Goal: Information Seeking & Learning: Learn about a topic

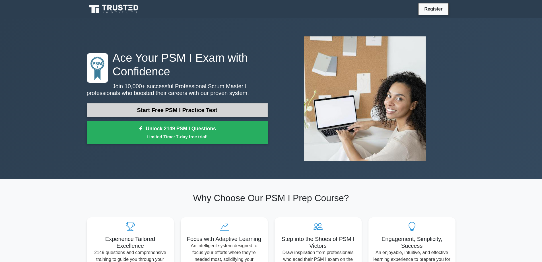
click at [225, 111] on link "Start Free PSM I Practice Test" at bounding box center [177, 110] width 181 height 14
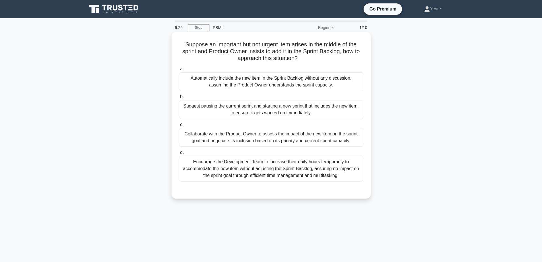
click at [268, 140] on div "Collaborate with the Product Owner to assess the impact of the new item on the …" at bounding box center [271, 137] width 184 height 19
click at [179, 127] on input "c. Collaborate with the Product Owner to assess the impact of the new item on t…" at bounding box center [179, 125] width 0 height 4
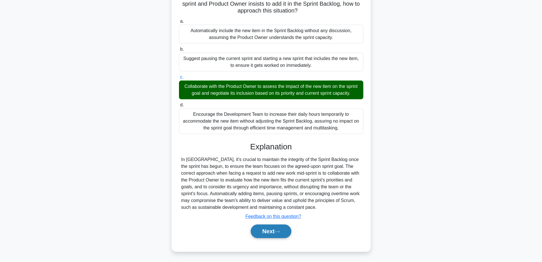
click at [270, 237] on button "Next" at bounding box center [271, 232] width 41 height 14
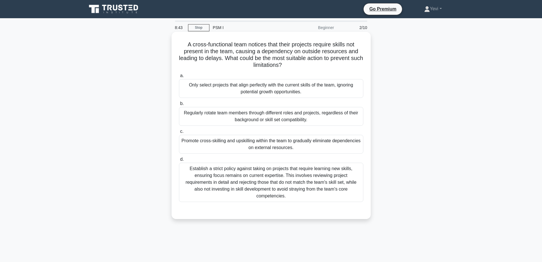
click at [287, 186] on div "Establish a strict policy against taking on projects that require learning new …" at bounding box center [271, 182] width 184 height 39
click at [179, 161] on input "d. Establish a strict policy against taking on projects that require learning n…" at bounding box center [179, 160] width 0 height 4
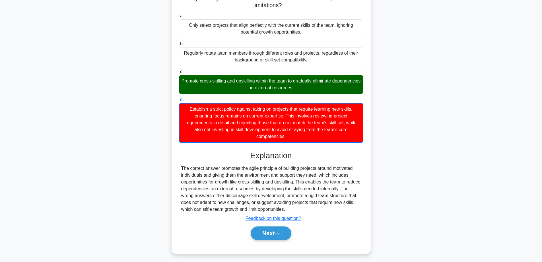
scroll to position [62, 0]
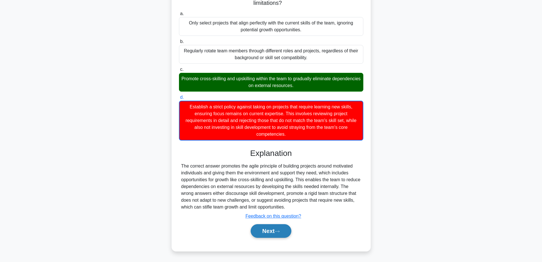
click at [262, 228] on button "Next" at bounding box center [271, 231] width 41 height 14
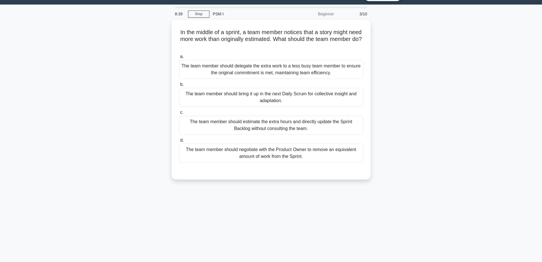
scroll to position [0, 0]
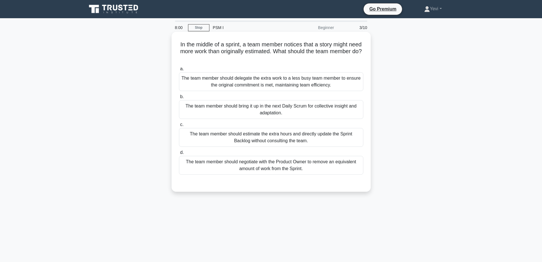
click at [286, 170] on div "The team member should negotiate with the Product Owner to remove an equivalent…" at bounding box center [271, 165] width 184 height 19
click at [179, 155] on input "d. The team member should negotiate with the Product Owner to remove an equival…" at bounding box center [179, 153] width 0 height 4
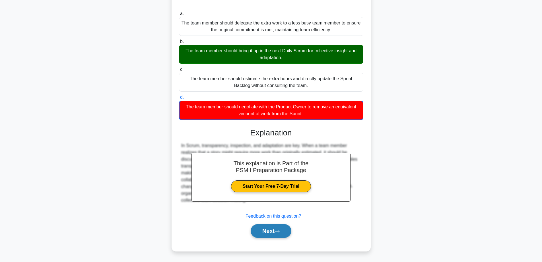
click at [279, 229] on button "Next" at bounding box center [271, 231] width 41 height 14
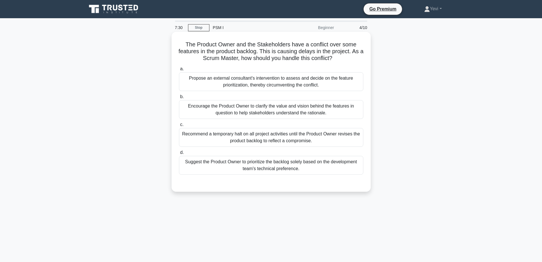
click at [292, 113] on div "Encourage the Product Owner to clarify the value and vision behind the features…" at bounding box center [271, 109] width 184 height 19
click at [179, 99] on input "b. Encourage the Product Owner to clarify the value and vision behind the featu…" at bounding box center [179, 97] width 0 height 4
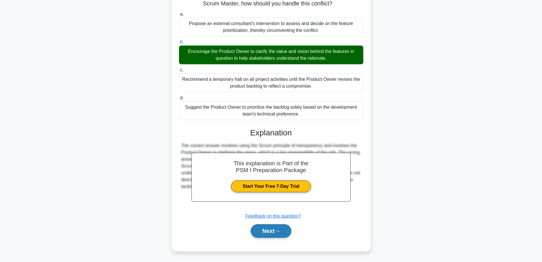
click at [267, 235] on button "Next" at bounding box center [271, 231] width 41 height 14
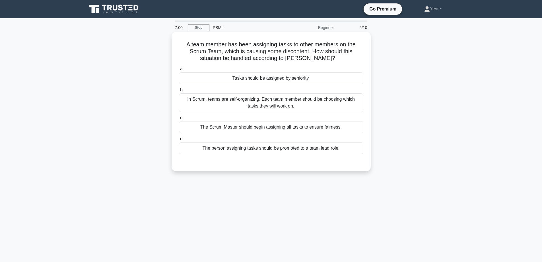
click at [305, 105] on div "In Scrum, teams are self-organizing. Each team member should be choosing which …" at bounding box center [271, 102] width 184 height 19
click at [179, 92] on input "b. In Scrum, teams are self-organizing. Each team member should be choosing whi…" at bounding box center [179, 90] width 0 height 4
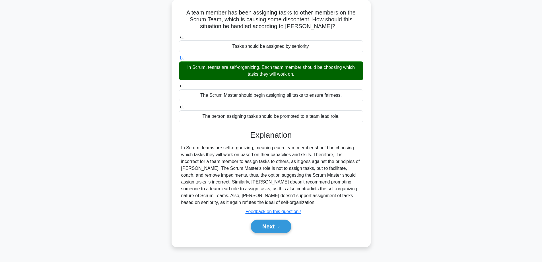
scroll to position [45, 0]
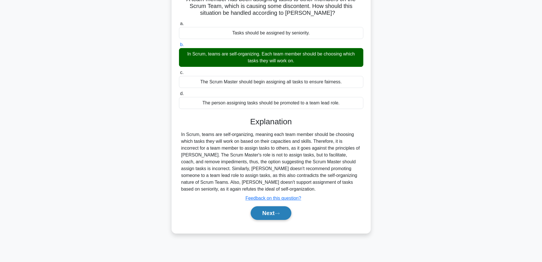
click at [270, 212] on button "Next" at bounding box center [271, 213] width 41 height 14
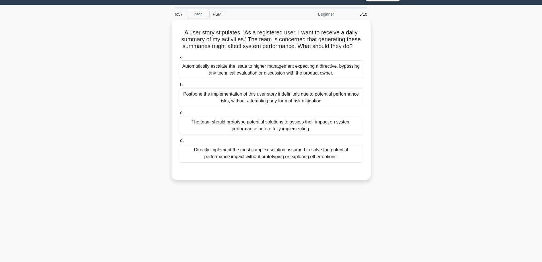
scroll to position [0, 0]
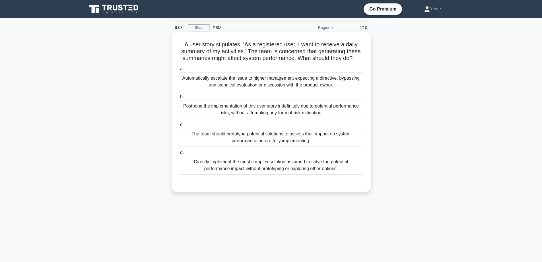
click at [276, 134] on div "The team should prototype potential solutions to assess their impact on system …" at bounding box center [271, 137] width 184 height 19
click at [179, 127] on input "c. The team should prototype potential solutions to assess their impact on syst…" at bounding box center [179, 125] width 0 height 4
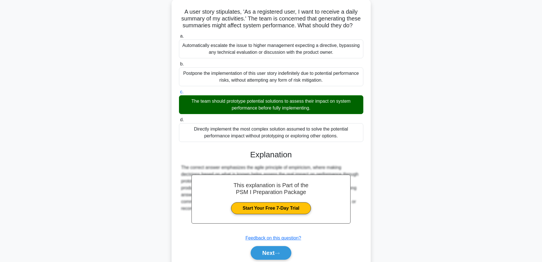
scroll to position [55, 0]
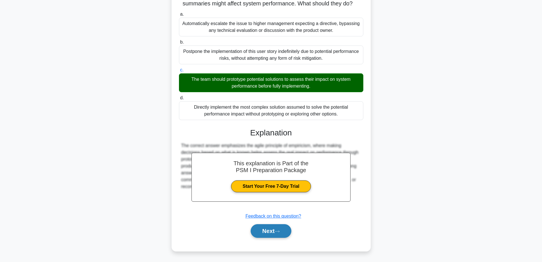
click at [271, 231] on button "Next" at bounding box center [271, 231] width 41 height 14
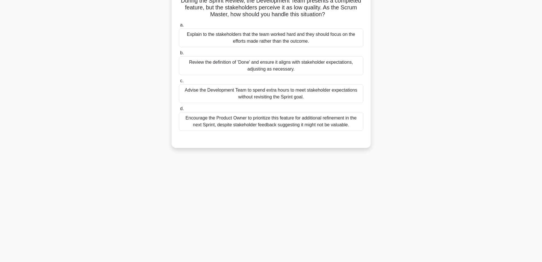
scroll to position [0, 0]
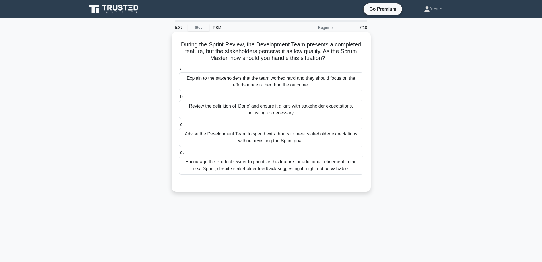
click at [265, 113] on div "Review the definition of 'Done' and ensure it aligns with stakeholder expectati…" at bounding box center [271, 109] width 184 height 19
click at [179, 99] on input "b. Review the definition of 'Done' and ensure it aligns with stakeholder expect…" at bounding box center [179, 97] width 0 height 4
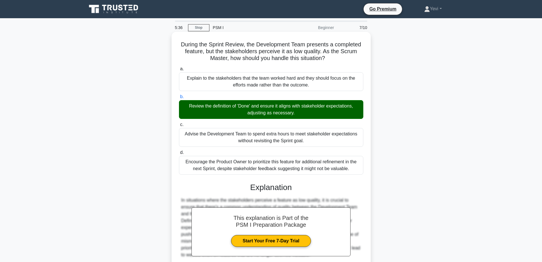
scroll to position [55, 0]
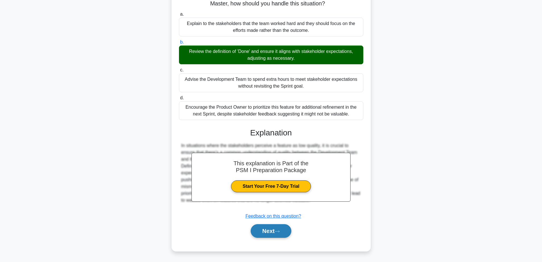
click at [272, 228] on button "Next" at bounding box center [271, 231] width 41 height 14
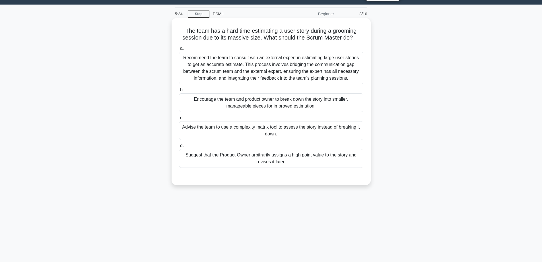
scroll to position [0, 0]
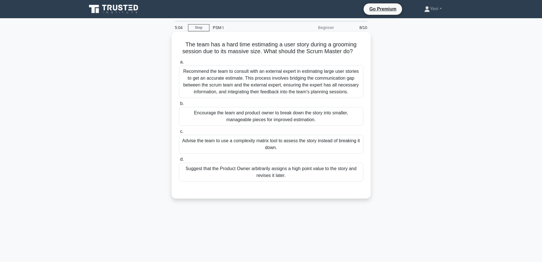
click at [296, 117] on div "Encourage the team and product owner to break down the story into smaller, mana…" at bounding box center [271, 116] width 184 height 19
click at [179, 106] on input "b. Encourage the team and product owner to break down the story into smaller, m…" at bounding box center [179, 104] width 0 height 4
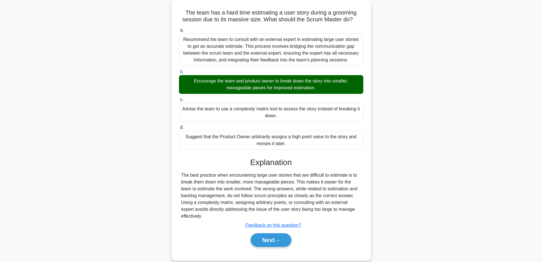
scroll to position [45, 0]
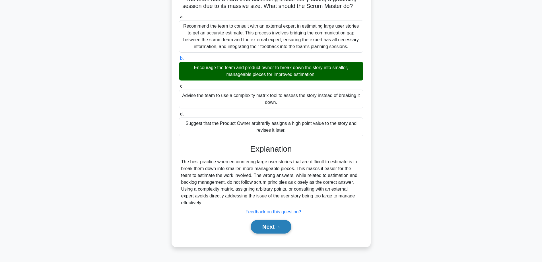
click at [274, 223] on button "Next" at bounding box center [271, 227] width 41 height 14
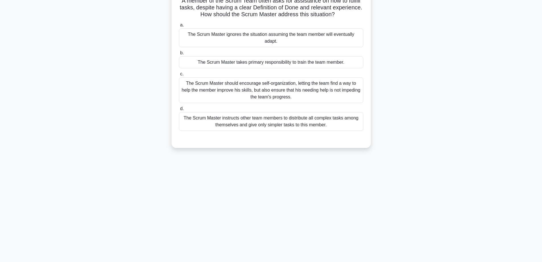
scroll to position [0, 0]
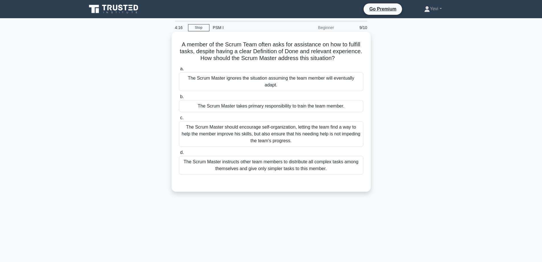
click at [295, 128] on div "The Scrum Master should encourage self-organization, letting the team find a wa…" at bounding box center [271, 134] width 184 height 26
click at [179, 120] on input "c. The Scrum Master should encourage self-organization, letting the team find a…" at bounding box center [179, 118] width 0 height 4
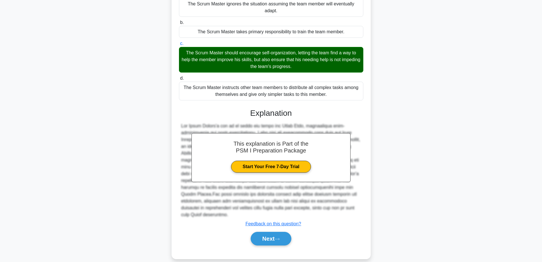
scroll to position [82, 0]
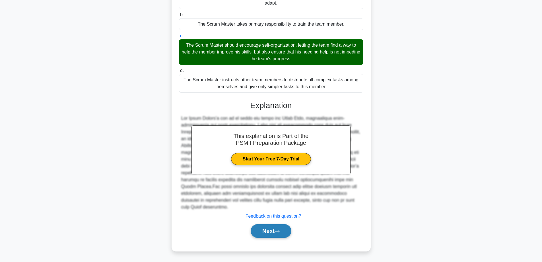
click at [268, 233] on button "Next" at bounding box center [271, 231] width 41 height 14
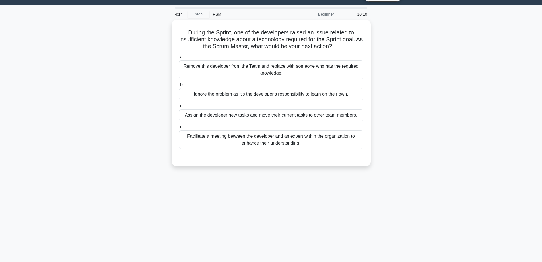
scroll to position [0, 0]
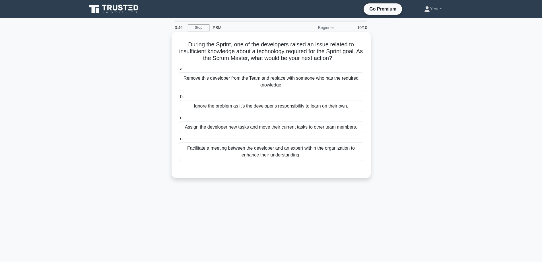
click at [295, 158] on div "Facilitate a meeting between the developer and an expert within the organizatio…" at bounding box center [271, 151] width 184 height 19
click at [179, 141] on input "d. Facilitate a meeting between the developer and an expert within the organiza…" at bounding box center [179, 139] width 0 height 4
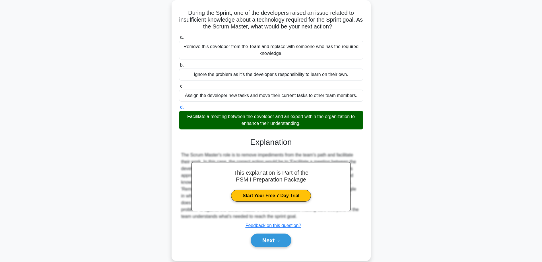
scroll to position [45, 0]
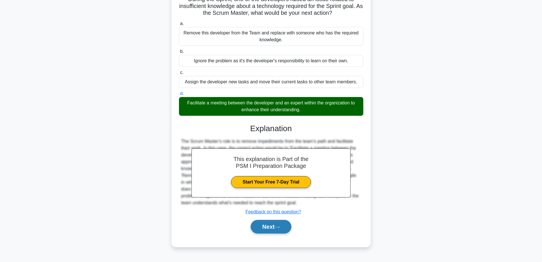
click at [268, 226] on button "Next" at bounding box center [271, 227] width 41 height 14
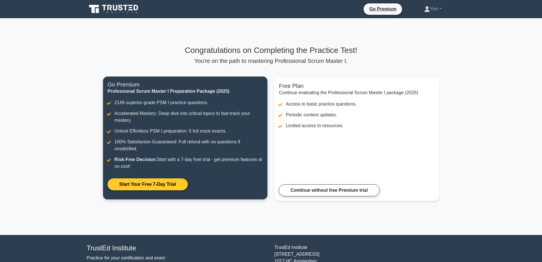
scroll to position [36, 0]
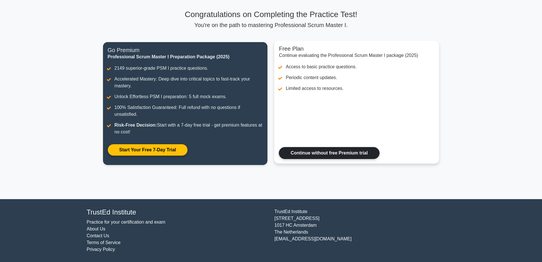
click at [334, 155] on link "Continue without free Premium trial" at bounding box center [329, 153] width 100 height 12
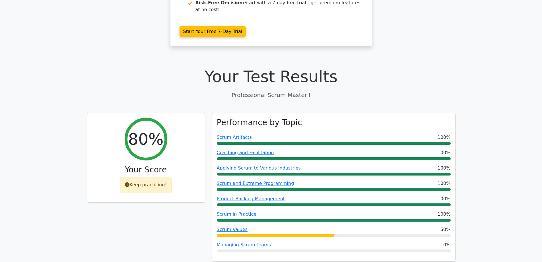
scroll to position [142, 0]
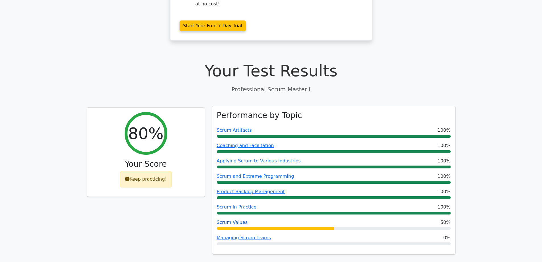
click at [239, 220] on link "Scrum Values" at bounding box center [232, 222] width 31 height 5
click at [250, 235] on link "Managing Scrum Teams" at bounding box center [244, 237] width 54 height 5
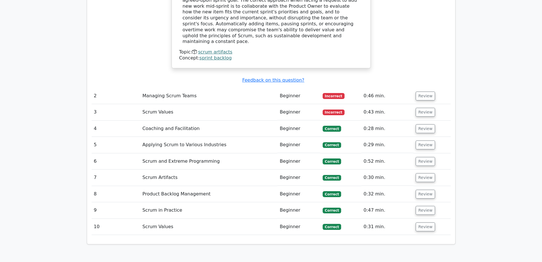
scroll to position [664, 0]
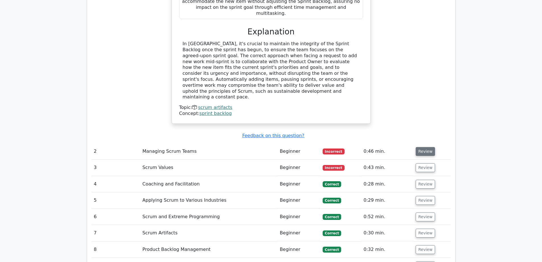
click at [423, 147] on button "Review" at bounding box center [425, 151] width 19 height 9
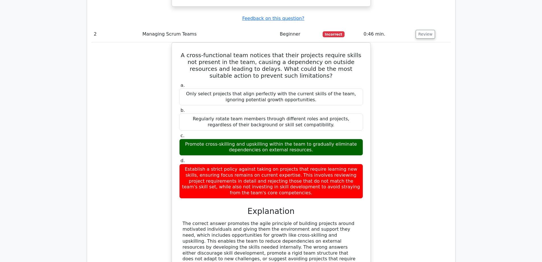
scroll to position [854, 0]
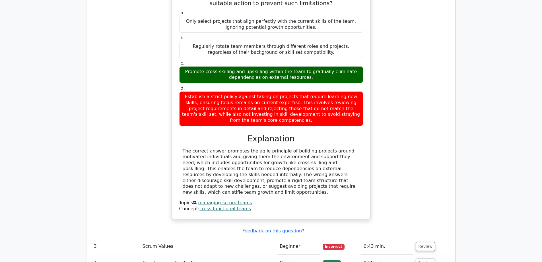
click at [421, 239] on td "Review" at bounding box center [432, 247] width 37 height 16
click at [423, 242] on button "Review" at bounding box center [425, 246] width 19 height 9
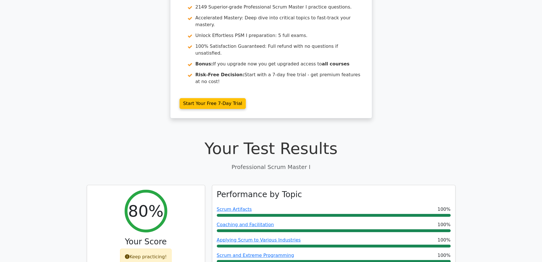
scroll to position [0, 0]
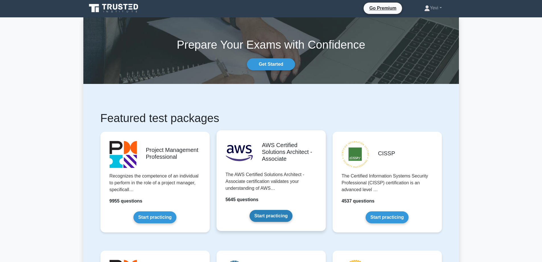
scroll to position [142, 0]
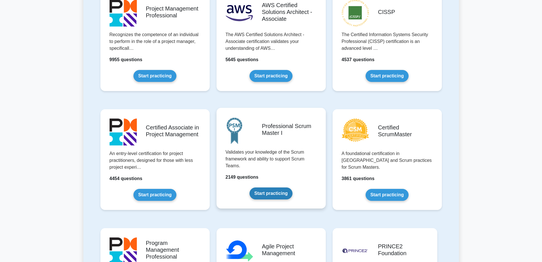
click at [280, 197] on link "Start practicing" at bounding box center [271, 194] width 43 height 12
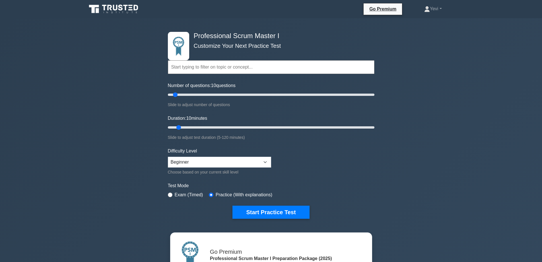
drag, startPoint x: 84, startPoint y: 170, endPoint x: 49, endPoint y: 158, distance: 37.4
click at [49, 158] on div "Professional Scrum Master I Customize Your Next Practice Test Topics Scrum Fram…" at bounding box center [271, 199] width 542 height 362
click at [227, 162] on select "Beginner Intermediate Expert" at bounding box center [219, 162] width 103 height 11
